Goal: Task Accomplishment & Management: Manage account settings

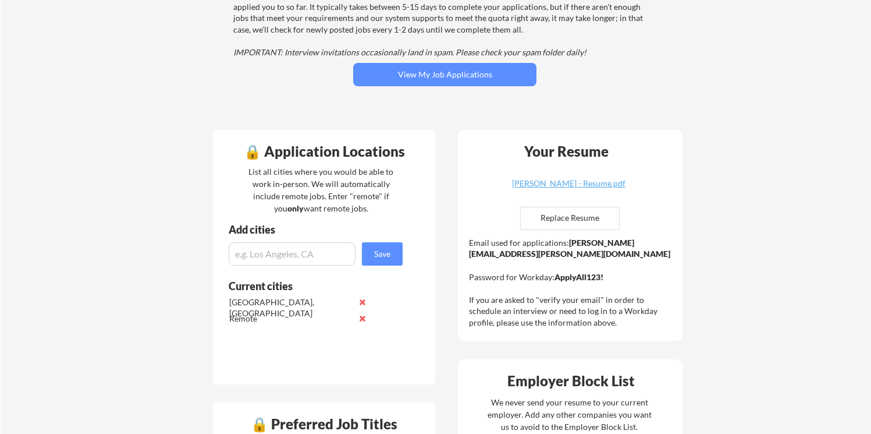
scroll to position [283, 0]
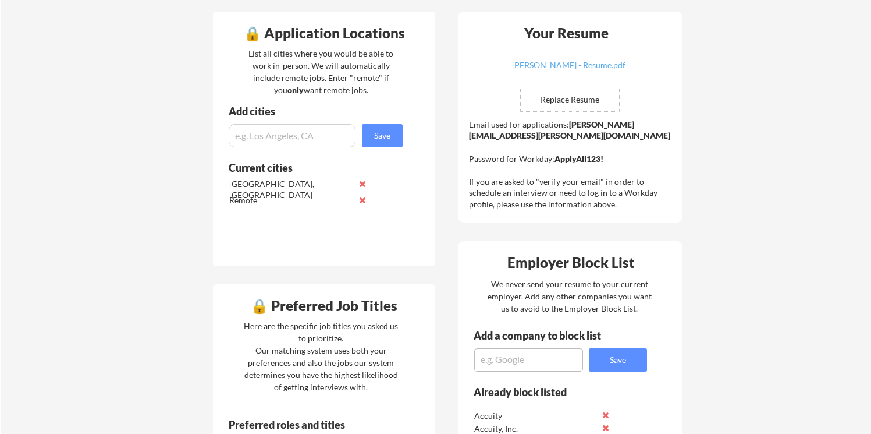
click at [527, 345] on div "Add a company to block list" at bounding box center [546, 339] width 177 height 18
click at [524, 363] on textarea at bounding box center [528, 359] width 109 height 23
type textarea "STS Education"
click at [598, 359] on button "Save" at bounding box center [618, 359] width 58 height 23
click at [549, 357] on textarea at bounding box center [528, 359] width 109 height 23
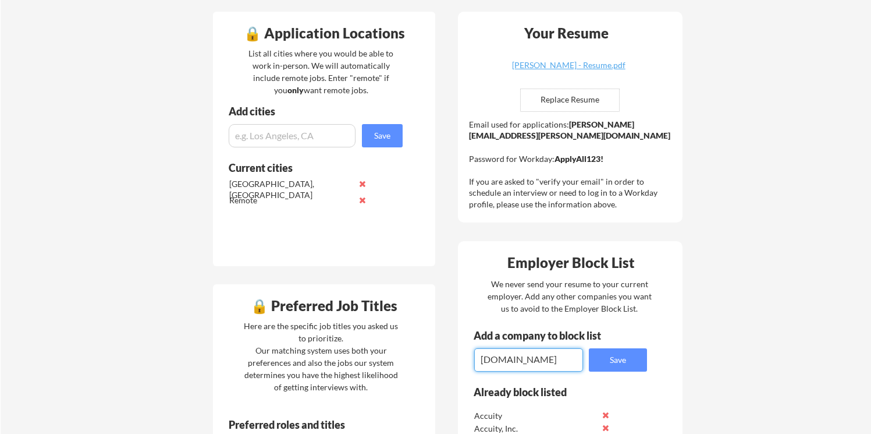
type textarea "[DOMAIN_NAME]"
click at [535, 361] on textarea "[DOMAIN_NAME]" at bounding box center [528, 359] width 109 height 23
